Goal: Download file/media

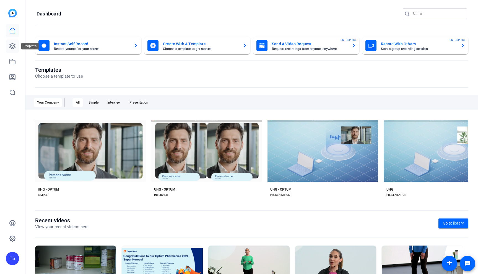
click at [14, 47] on icon at bounding box center [12, 46] width 7 height 7
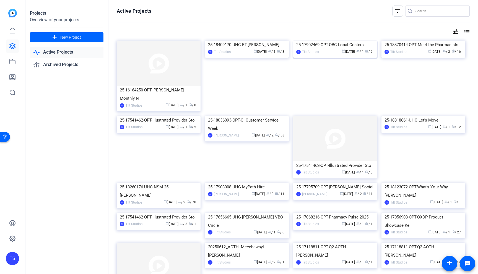
click at [352, 41] on img at bounding box center [335, 41] width 84 height 0
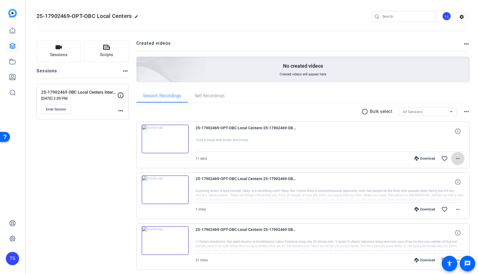
click at [455, 164] on span at bounding box center [457, 158] width 13 height 13
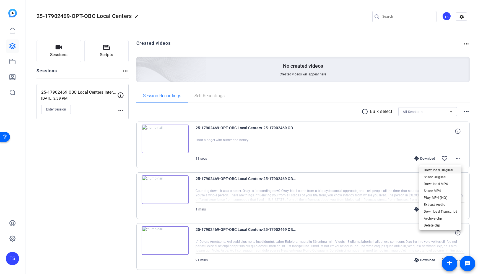
click at [445, 169] on span "Download Original" at bounding box center [440, 170] width 33 height 7
click at [99, 180] on div "Sessions Scripts Sessions more_horiz 25-17902469 OBC Local Centers Interviews […" at bounding box center [83, 266] width 92 height 452
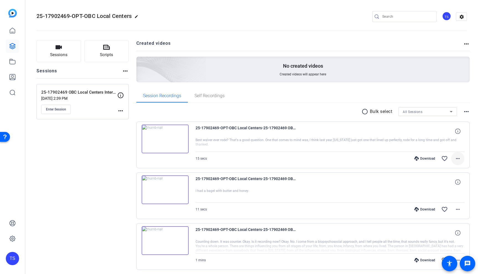
click at [455, 159] on mat-icon "more_horiz" at bounding box center [458, 158] width 7 height 7
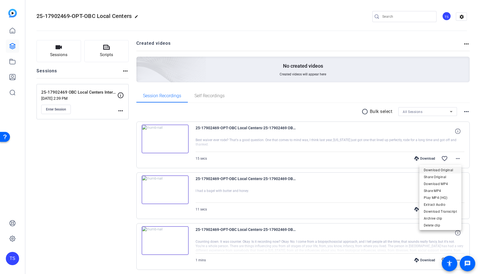
click at [435, 171] on span "Download Original" at bounding box center [440, 170] width 33 height 7
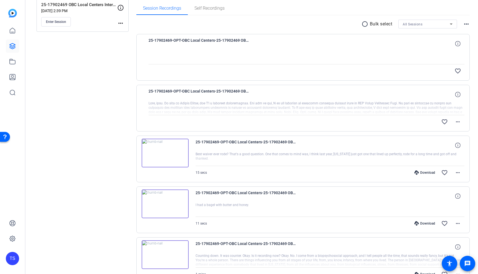
scroll to position [87, 0]
click at [457, 122] on mat-icon "more_horiz" at bounding box center [458, 122] width 7 height 7
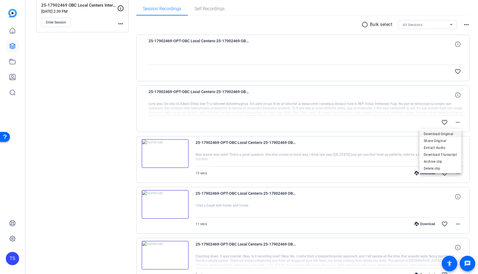
click at [447, 134] on span "Download Original" at bounding box center [440, 134] width 33 height 7
click at [121, 119] on div "Sessions Scripts Sessions more_horiz 25-17902469 OBC Local Centers Interviews […" at bounding box center [83, 255] width 92 height 604
click at [66, 138] on div "Sessions Scripts Sessions more_horiz 25-17902469 OBC Local Centers Interviews […" at bounding box center [83, 255] width 92 height 604
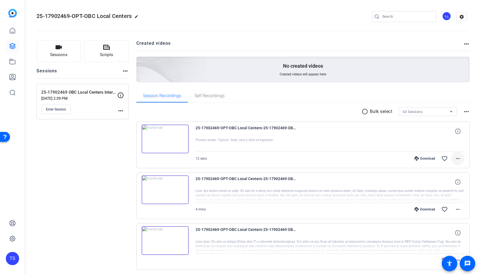
click at [457, 155] on mat-icon "more_horiz" at bounding box center [458, 158] width 7 height 7
click at [441, 172] on span "Download Original" at bounding box center [440, 170] width 33 height 7
click at [170, 140] on img at bounding box center [165, 139] width 47 height 29
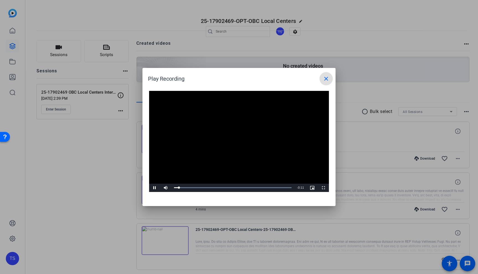
click at [234, 153] on video "Video Player" at bounding box center [239, 141] width 180 height 101
click at [325, 76] on mat-icon "close" at bounding box center [326, 79] width 7 height 7
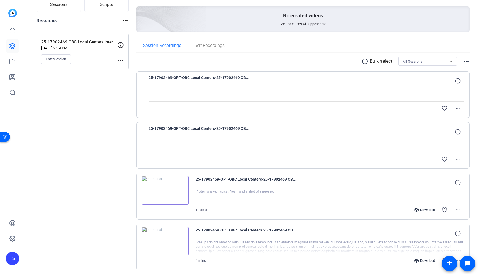
scroll to position [56, 0]
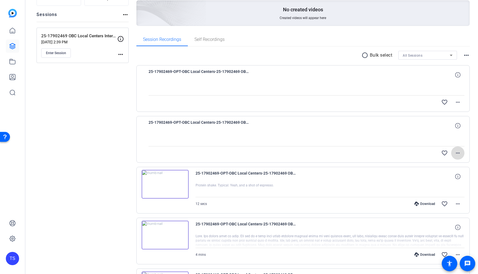
click at [457, 149] on span at bounding box center [457, 153] width 13 height 13
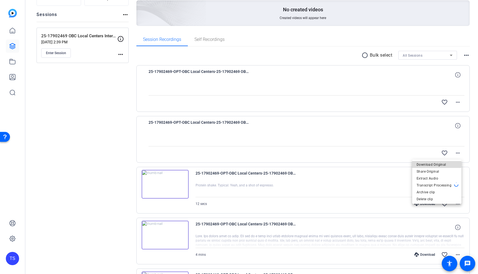
click at [436, 164] on span "Download Original" at bounding box center [437, 165] width 40 height 7
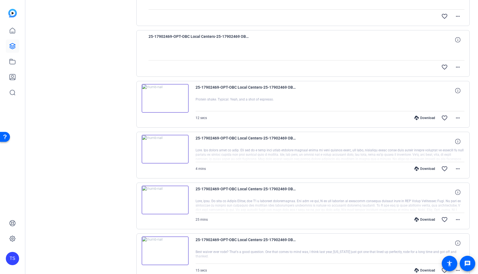
scroll to position [195, 0]
